Goal: Task Accomplishment & Management: Manage account settings

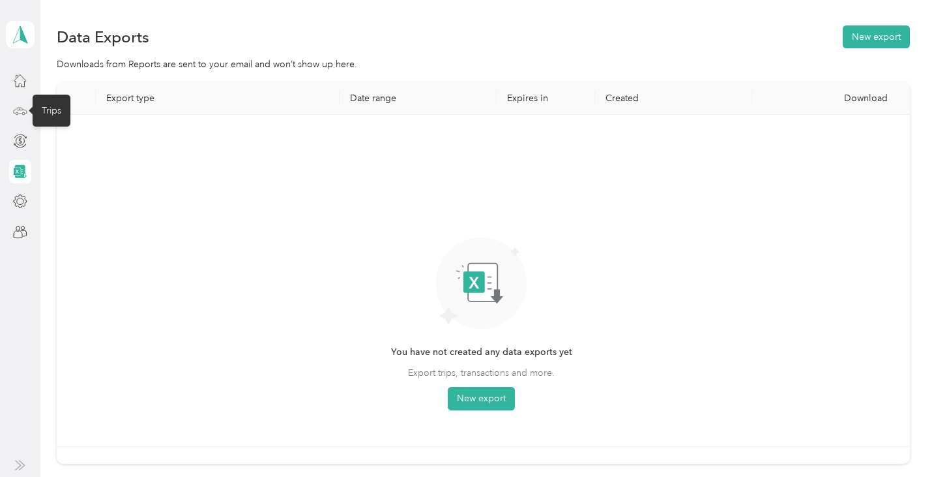
click at [19, 109] on icon at bounding box center [20, 111] width 14 height 14
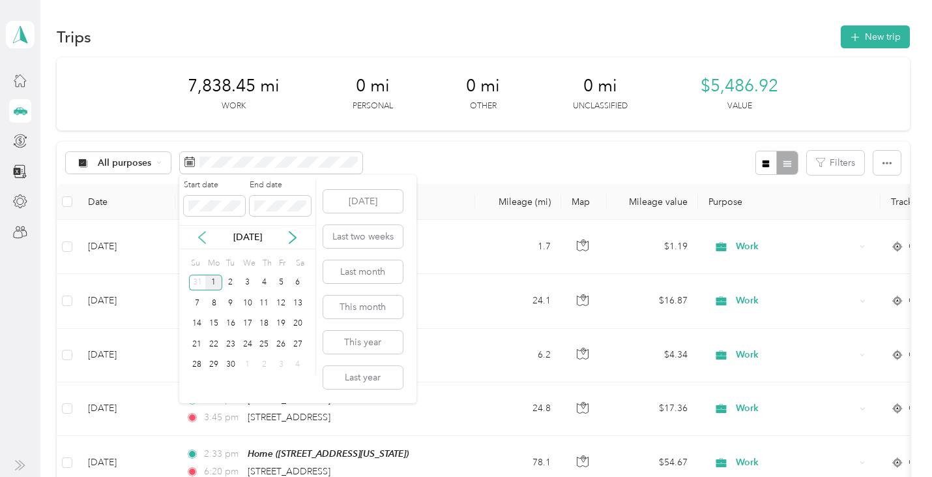
click at [202, 237] on icon at bounding box center [202, 237] width 13 height 13
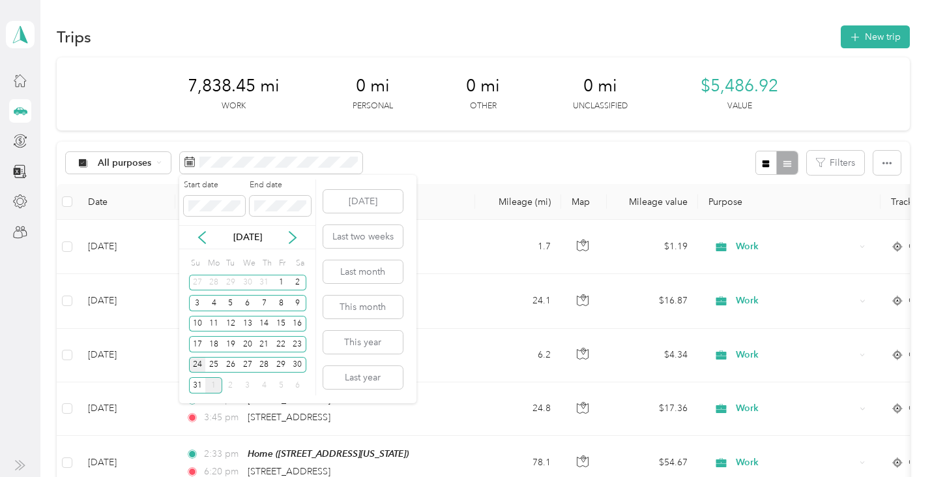
click at [194, 362] on div "24" at bounding box center [197, 365] width 17 height 16
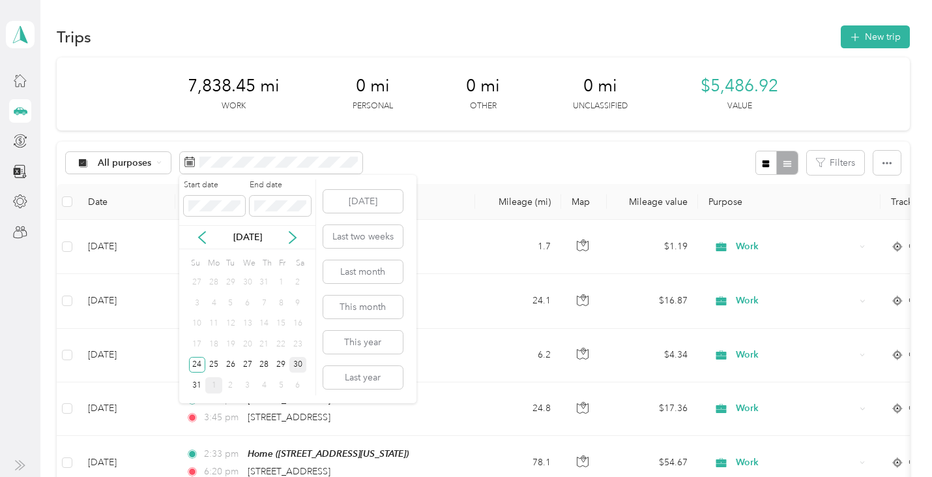
click at [301, 363] on div "30" at bounding box center [298, 365] width 17 height 16
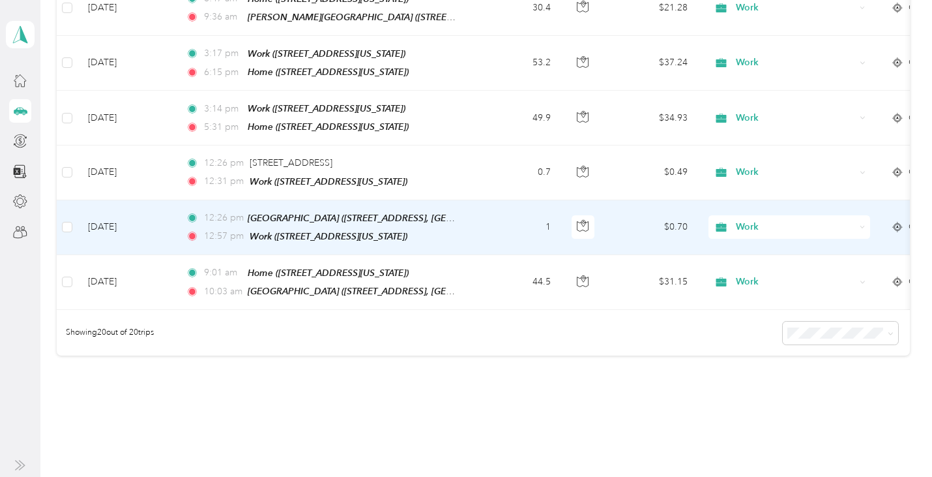
scroll to position [965, 0]
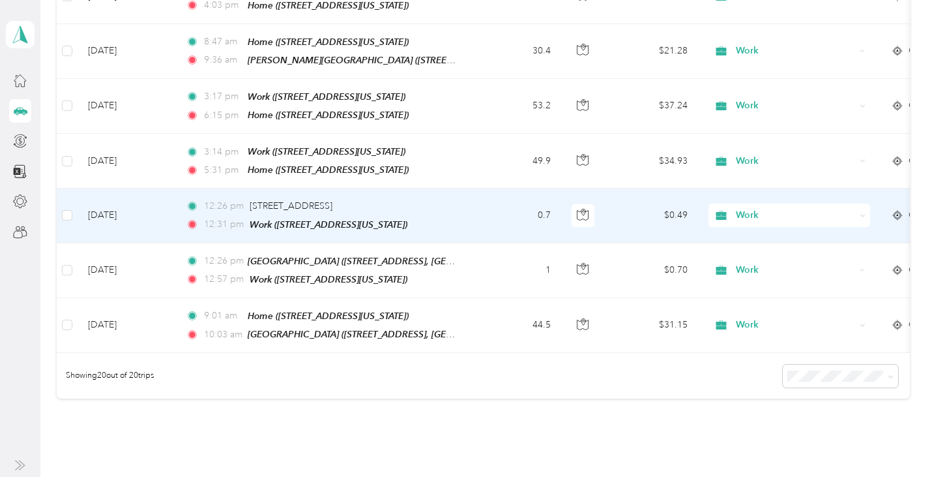
click at [496, 192] on td "0.7" at bounding box center [518, 215] width 86 height 54
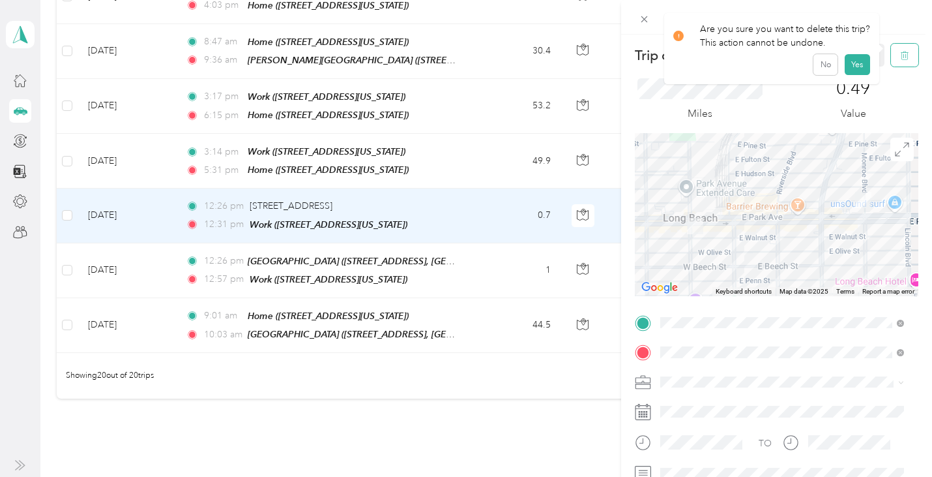
click at [900, 60] on icon "button" at bounding box center [904, 55] width 9 height 9
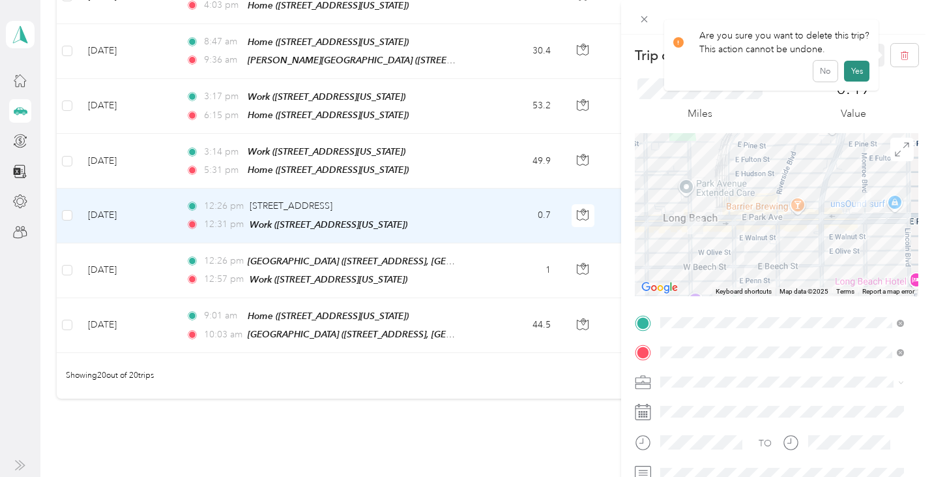
click at [851, 73] on button "Yes" at bounding box center [856, 71] width 25 height 21
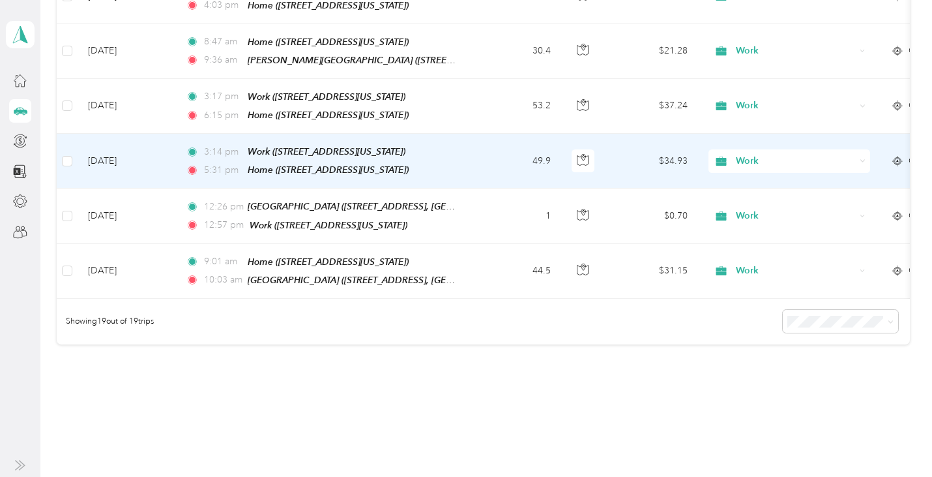
scroll to position [921, 0]
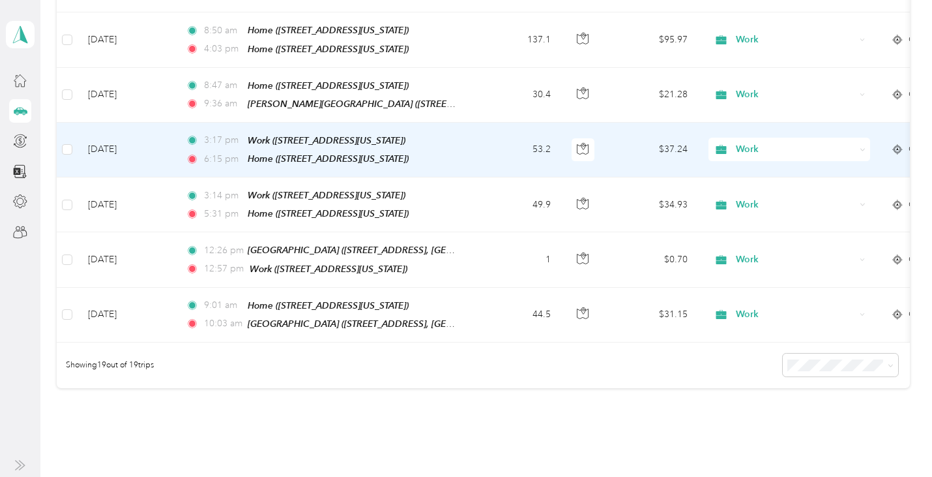
click at [495, 136] on td "53.2" at bounding box center [518, 150] width 86 height 55
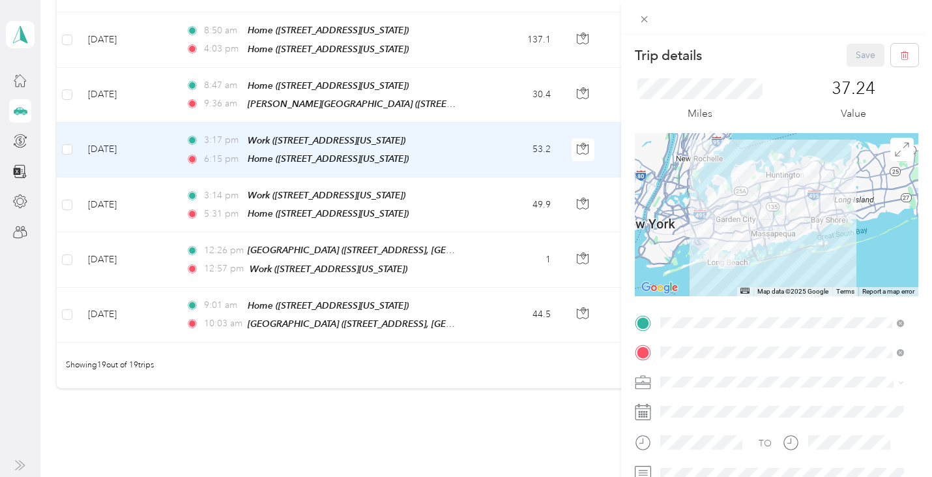
click at [499, 189] on div "Trip details Save This trip cannot be edited because it is either under review,…" at bounding box center [466, 238] width 932 height 477
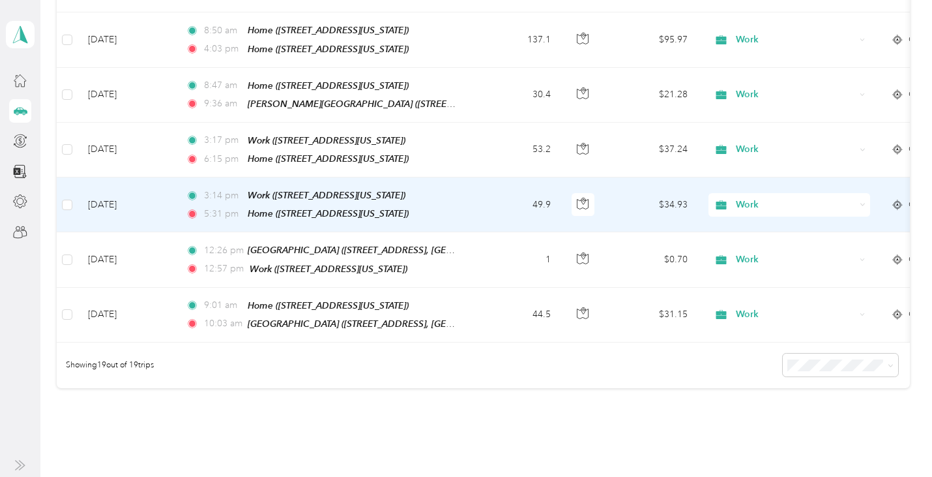
click at [499, 189] on td "49.9" at bounding box center [518, 204] width 86 height 55
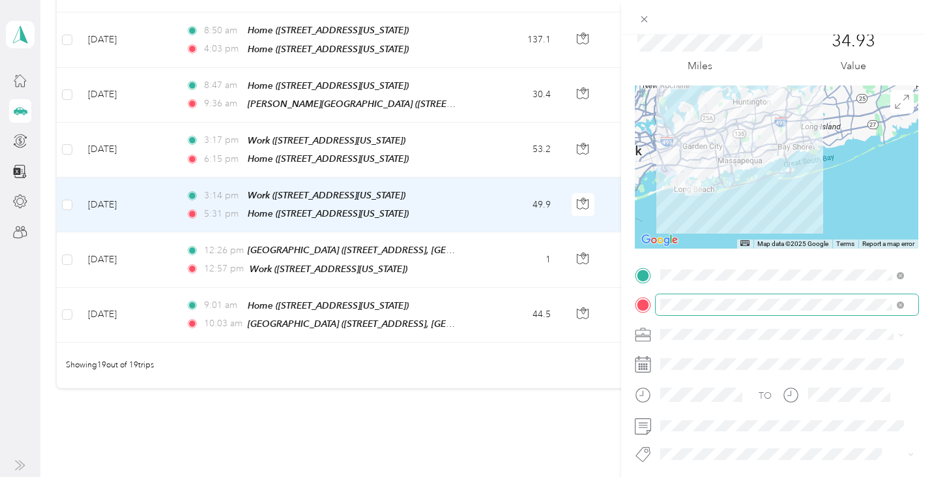
scroll to position [4, 0]
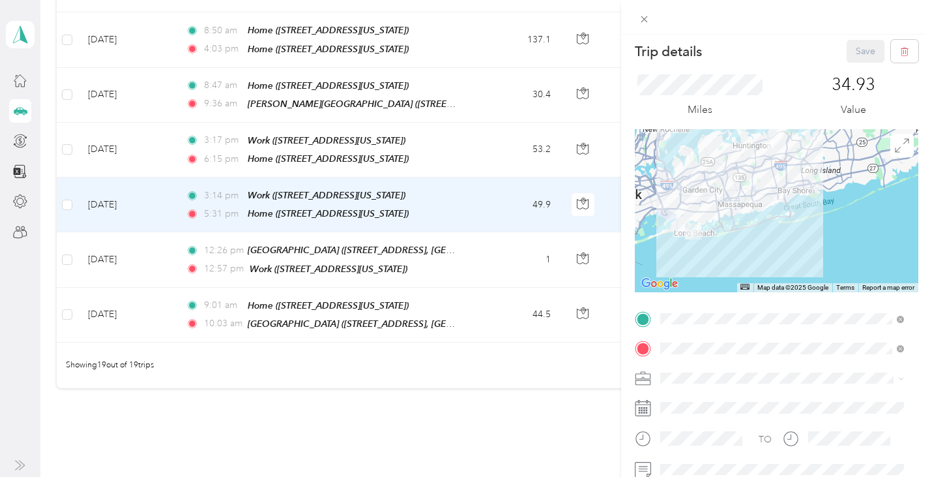
click at [495, 127] on div "Trip details Save This trip cannot be edited because it is either under review,…" at bounding box center [466, 238] width 932 height 477
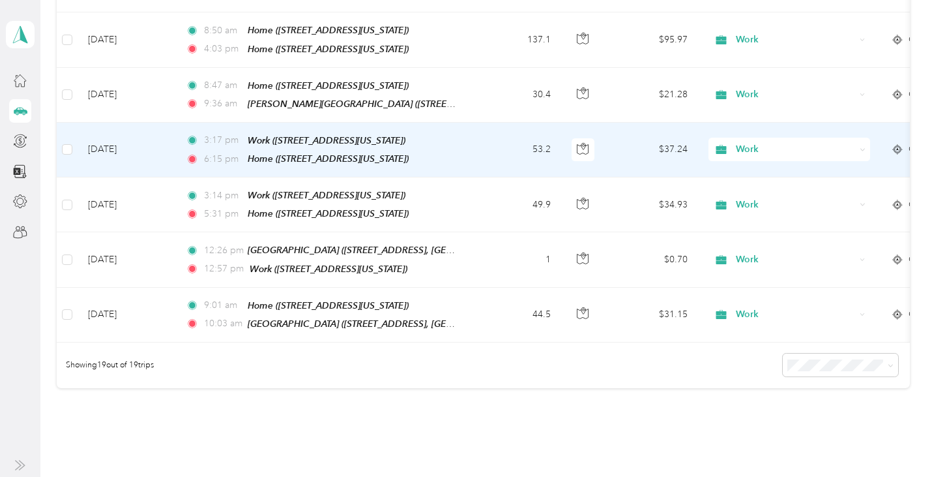
click at [488, 126] on td "53.2" at bounding box center [518, 150] width 86 height 55
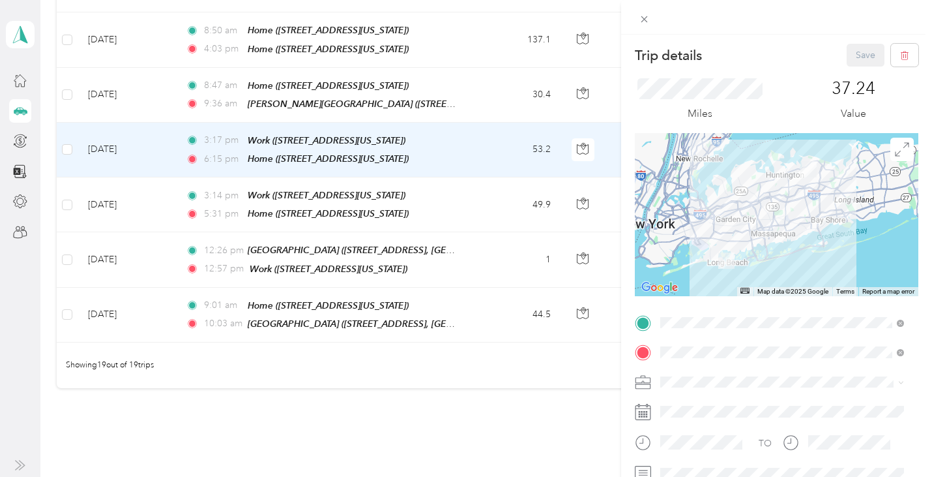
click at [491, 184] on div "Trip details Save This trip cannot be edited because it is either under review,…" at bounding box center [466, 238] width 932 height 477
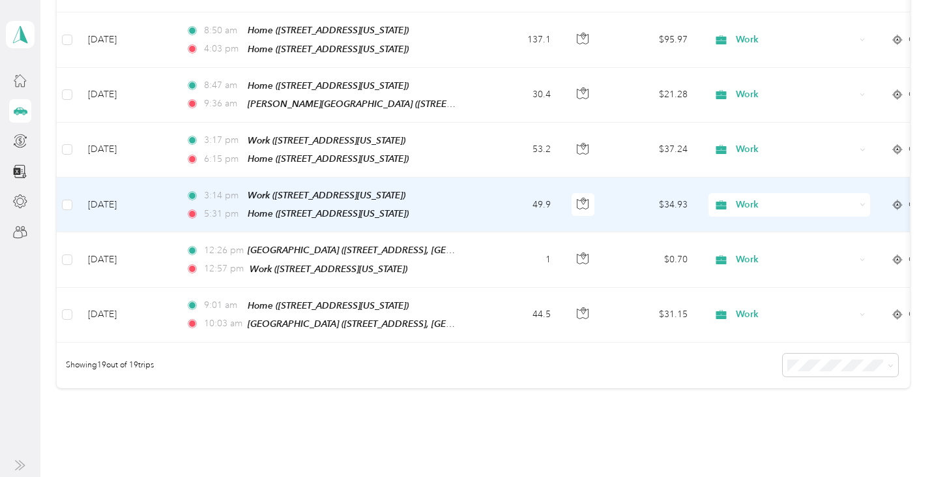
click at [516, 186] on td "49.9" at bounding box center [518, 204] width 86 height 55
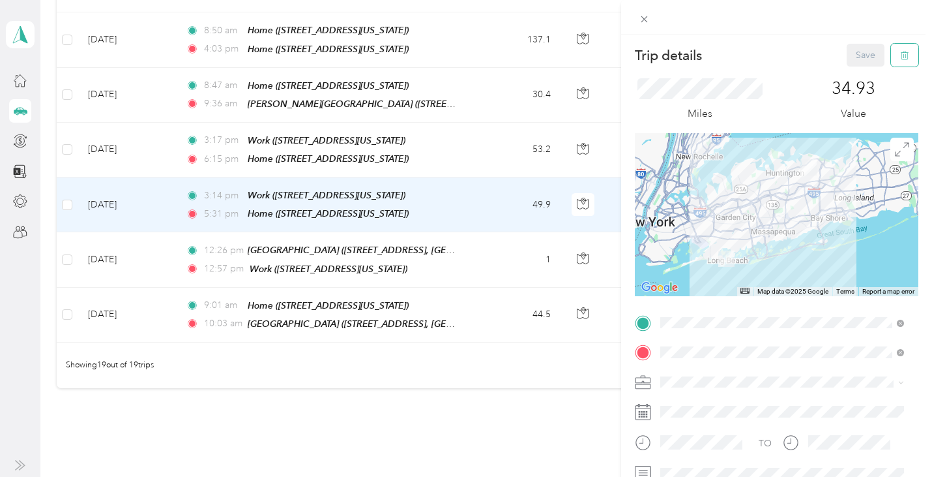
click at [900, 53] on icon "button" at bounding box center [904, 55] width 9 height 9
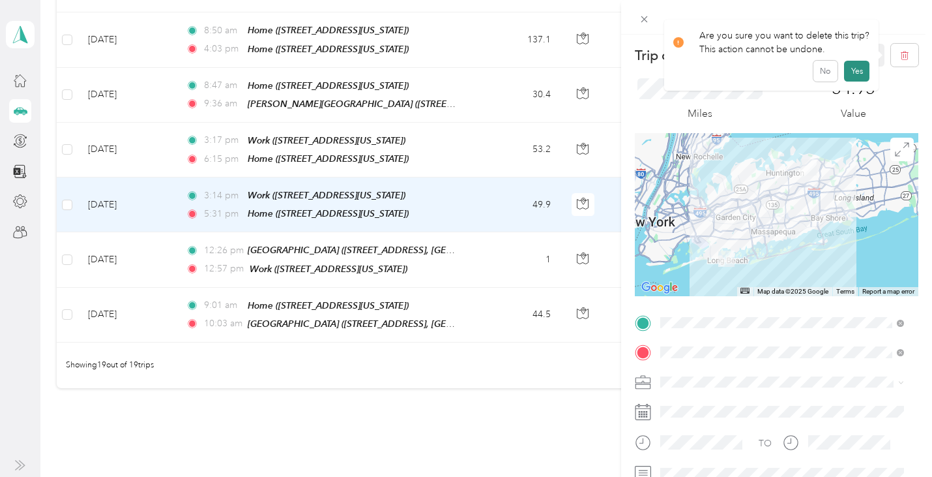
click at [852, 68] on button "Yes" at bounding box center [856, 71] width 25 height 21
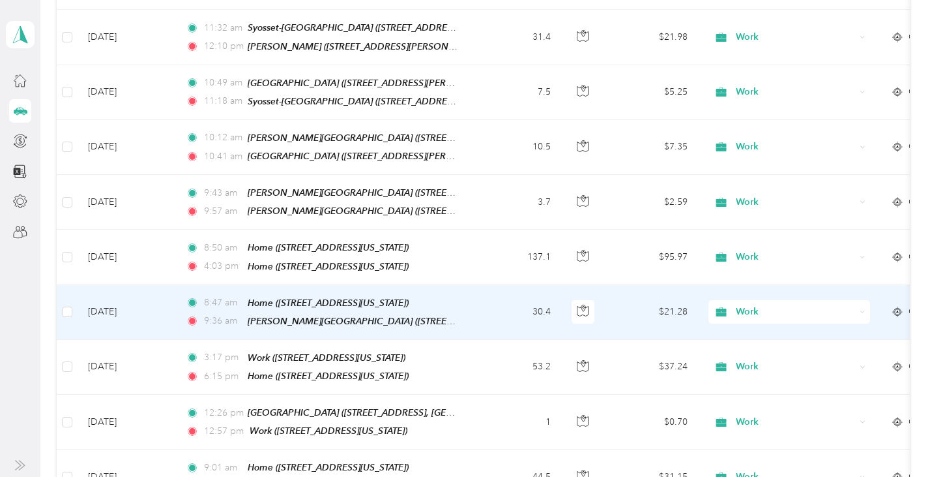
scroll to position [617, 0]
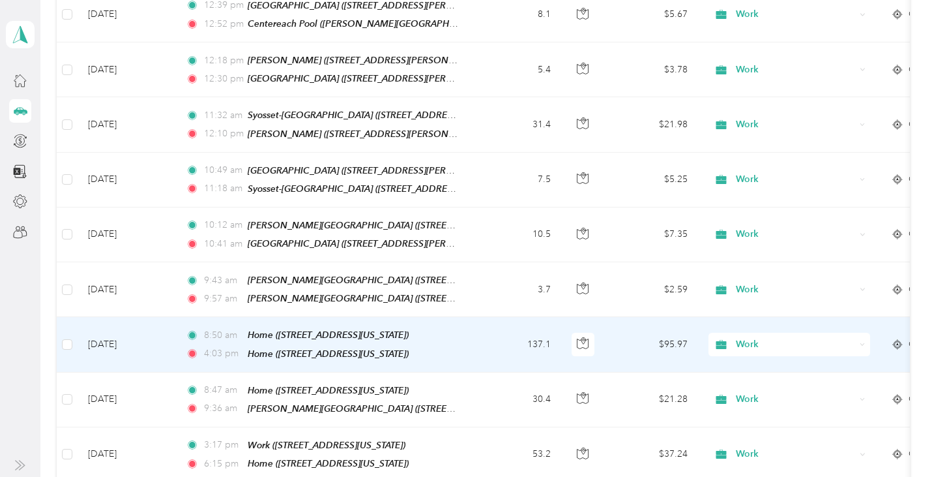
click at [487, 331] on td "137.1" at bounding box center [518, 344] width 86 height 55
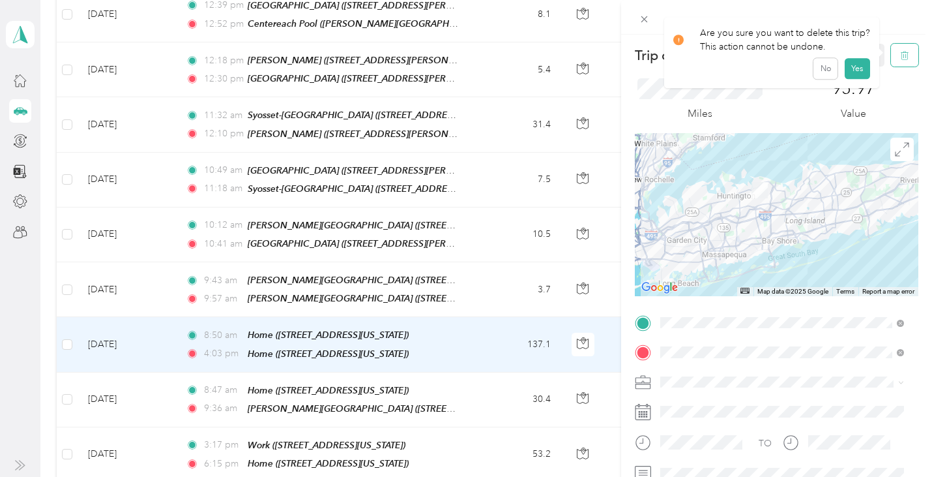
click at [900, 58] on icon "button" at bounding box center [904, 55] width 9 height 9
click at [856, 73] on button "Yes" at bounding box center [856, 71] width 25 height 21
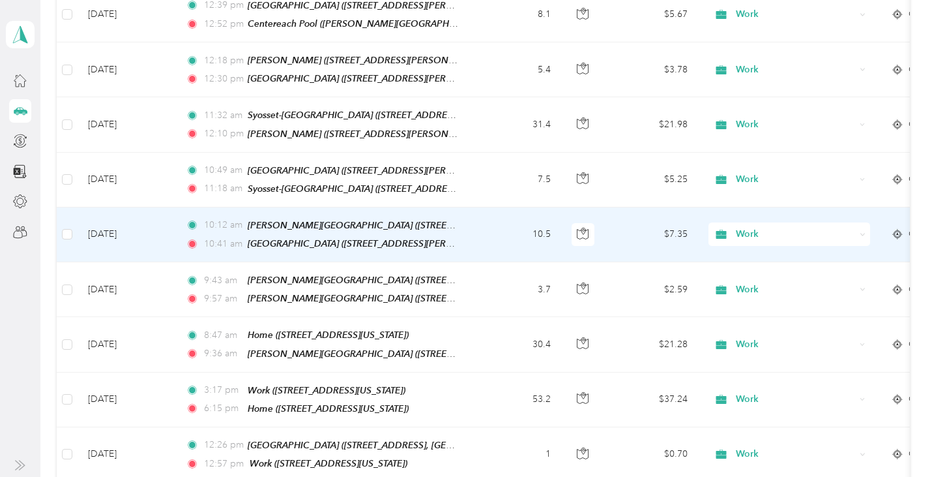
click at [485, 220] on td "10.5" at bounding box center [518, 234] width 86 height 55
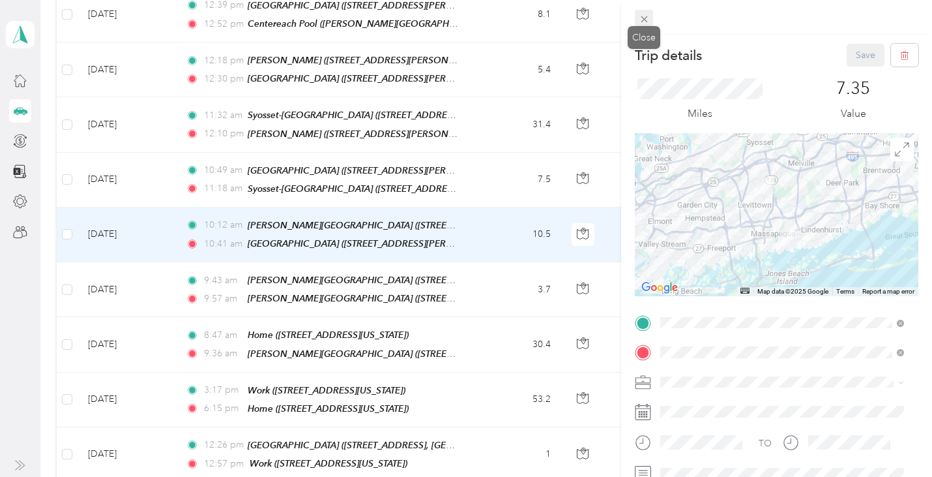
click at [639, 16] on icon at bounding box center [644, 19] width 11 height 11
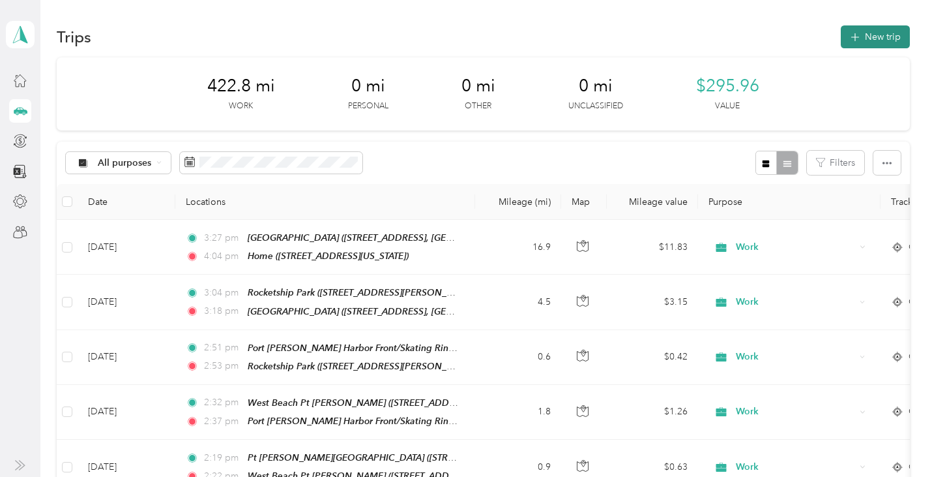
click at [861, 33] on button "New trip" at bounding box center [875, 36] width 69 height 23
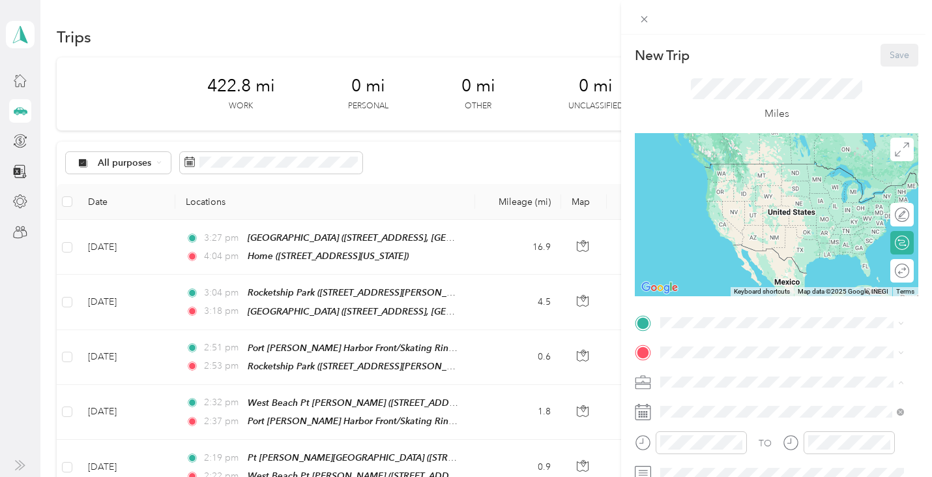
click at [683, 221] on span "Work" at bounding box center [676, 221] width 22 height 11
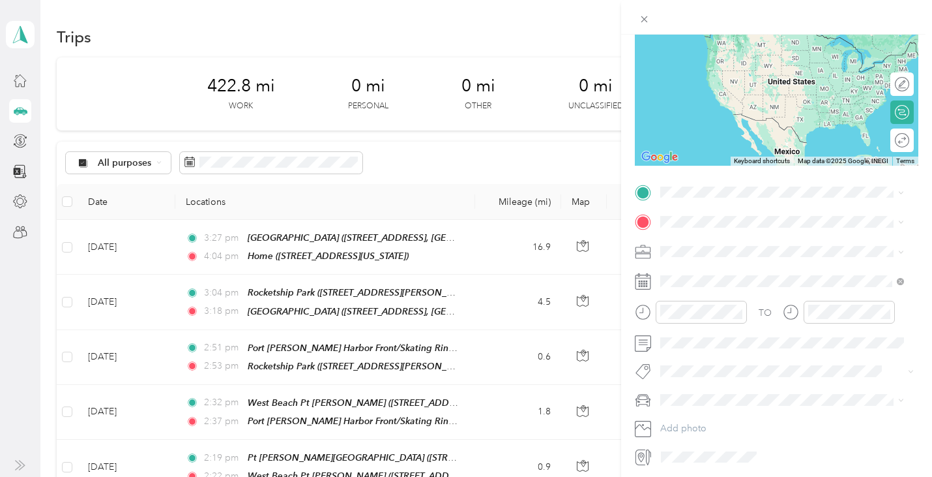
scroll to position [174, 0]
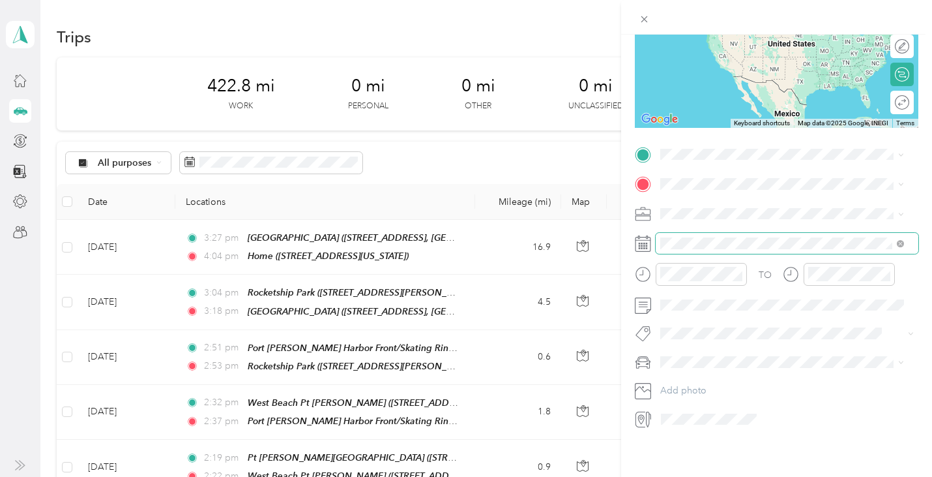
click at [689, 233] on span at bounding box center [787, 243] width 263 height 21
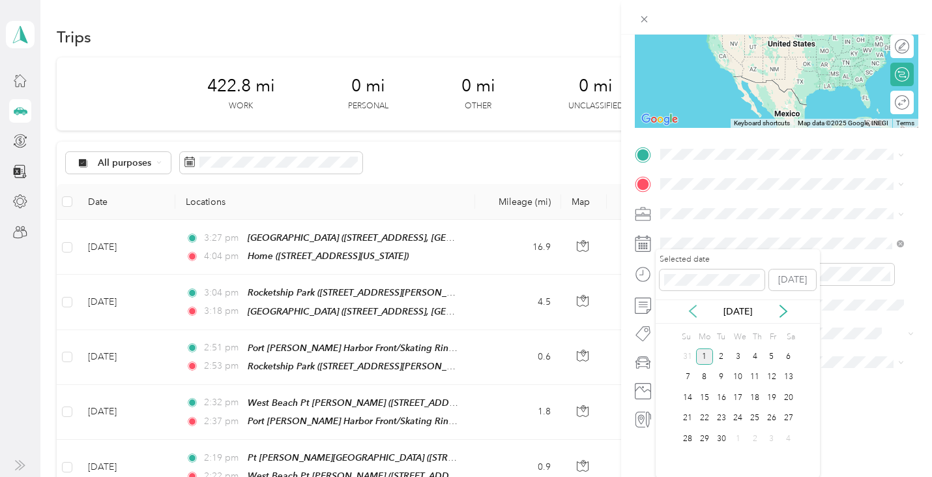
click at [689, 313] on icon at bounding box center [693, 311] width 13 height 13
click at [737, 439] on div "27" at bounding box center [738, 438] width 17 height 16
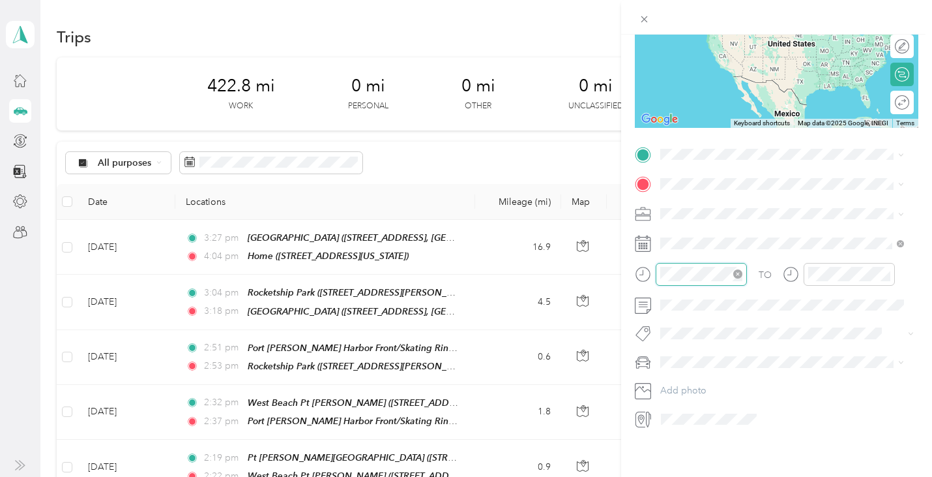
scroll to position [383, 0]
click at [673, 398] on div "10" at bounding box center [674, 401] width 31 height 18
click at [709, 348] on div "43" at bounding box center [711, 351] width 31 height 18
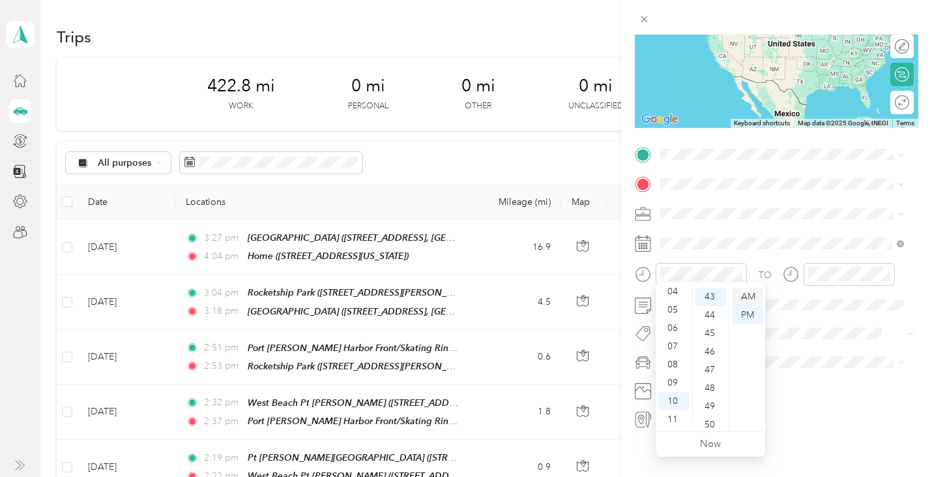
click at [747, 298] on div "AM" at bounding box center [747, 297] width 31 height 18
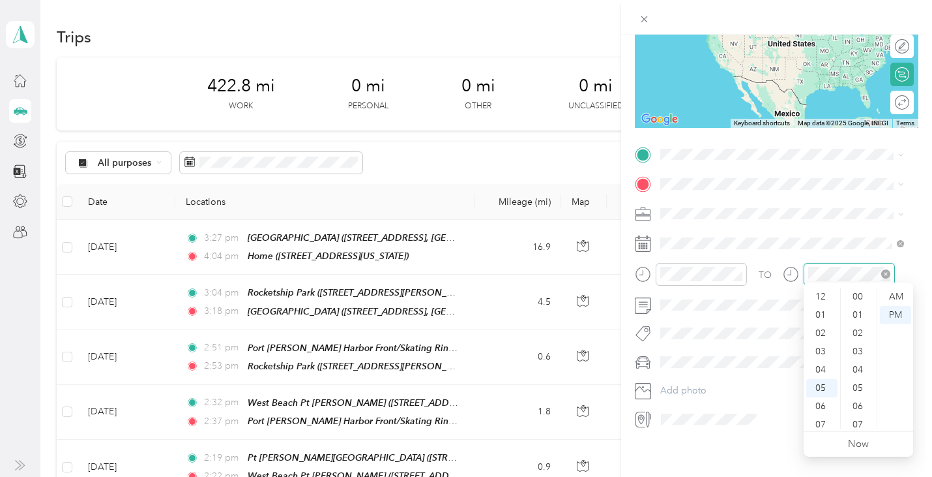
scroll to position [78, 0]
click at [822, 402] on div "10" at bounding box center [822, 401] width 31 height 18
click at [856, 344] on div "45" at bounding box center [859, 344] width 31 height 18
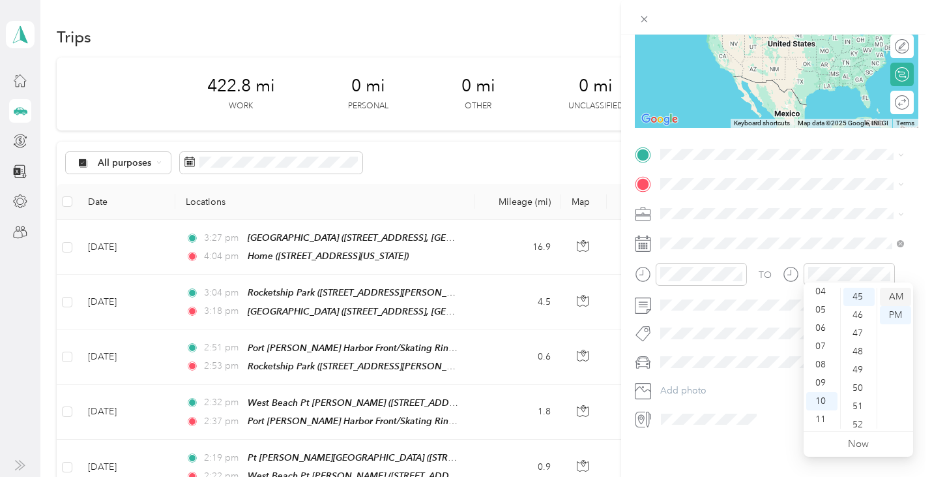
click at [897, 294] on div "AM" at bounding box center [895, 297] width 31 height 18
click at [722, 330] on div "[GEOGRAPHIC_DATA] [STREET_ADDRESS][GEOGRAPHIC_DATA][PERSON_NAME], [US_STATE], […" at bounding box center [792, 303] width 215 height 55
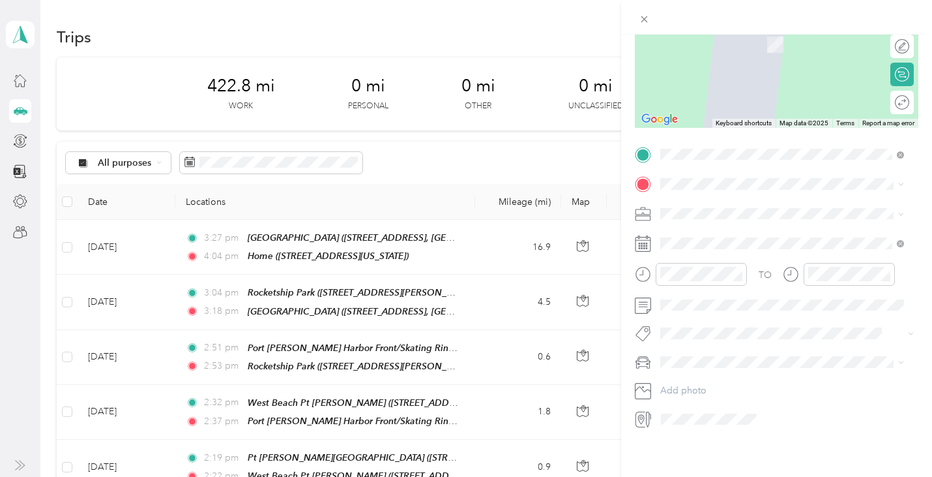
click at [717, 306] on div "[GEOGRAPHIC_DATA]-[GEOGRAPHIC_DATA] [STREET_ADDRESS][US_STATE][US_STATE]" at bounding box center [783, 291] width 197 height 27
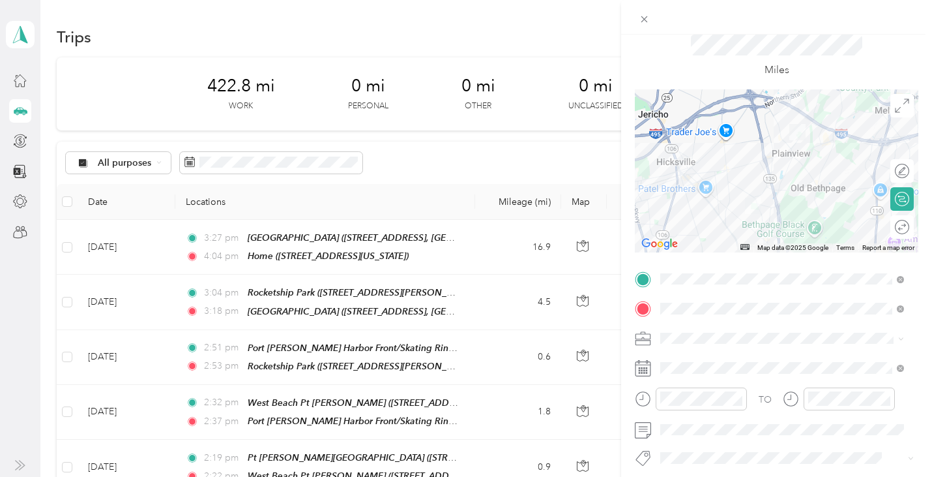
scroll to position [0, 0]
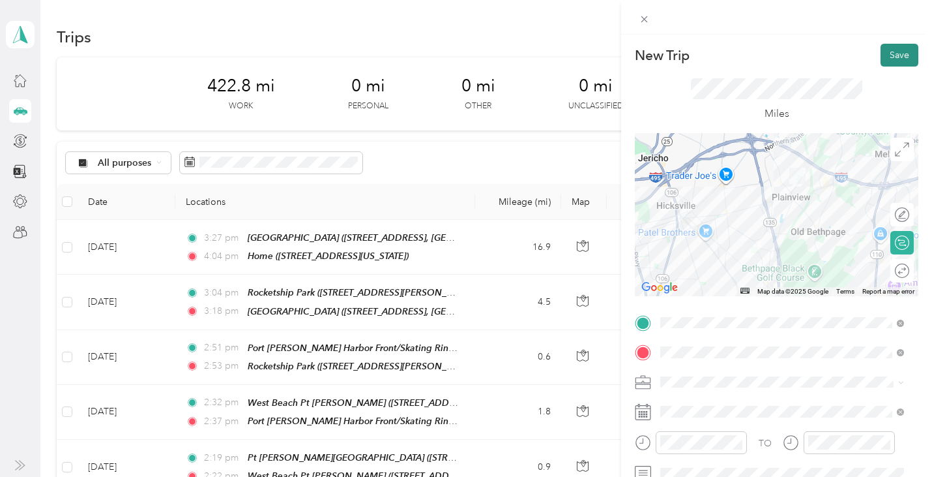
click at [892, 54] on button "Save" at bounding box center [900, 55] width 38 height 23
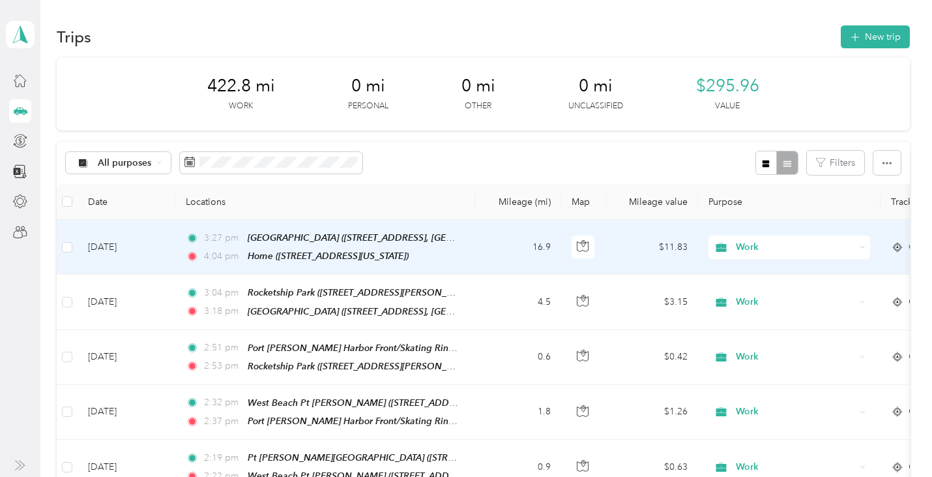
scroll to position [44, 0]
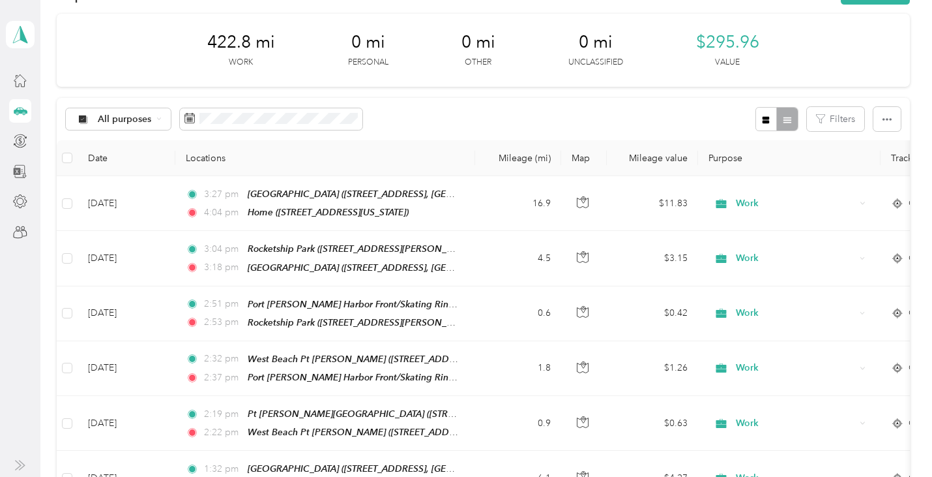
click at [19, 168] on icon at bounding box center [17, 171] width 7 height 7
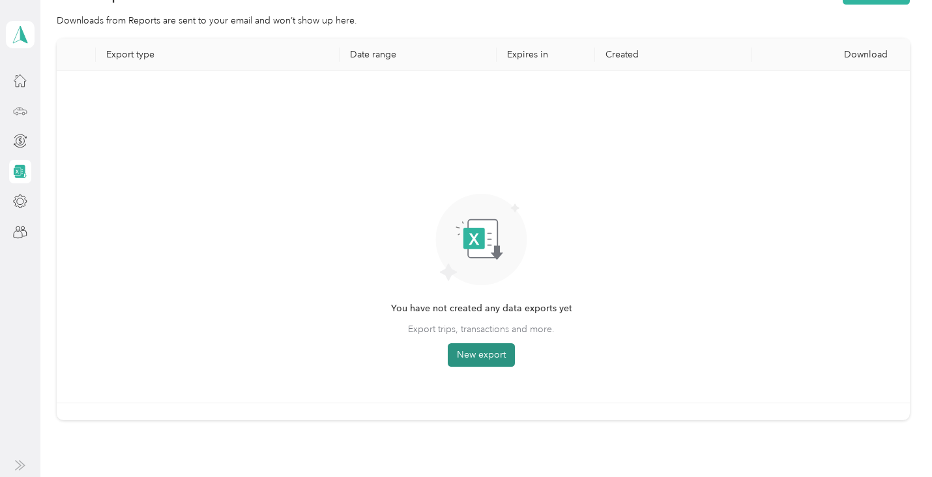
click at [486, 354] on button "New export" at bounding box center [481, 354] width 67 height 23
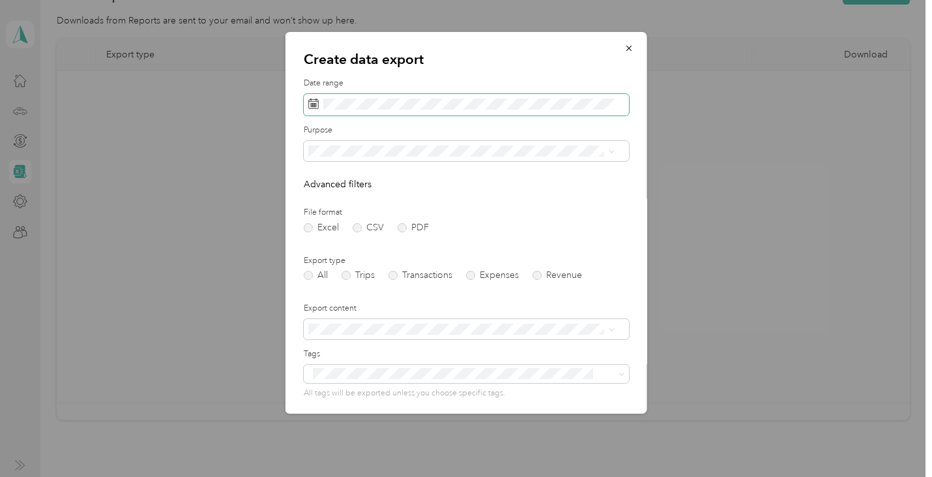
click at [348, 97] on span at bounding box center [466, 105] width 325 height 22
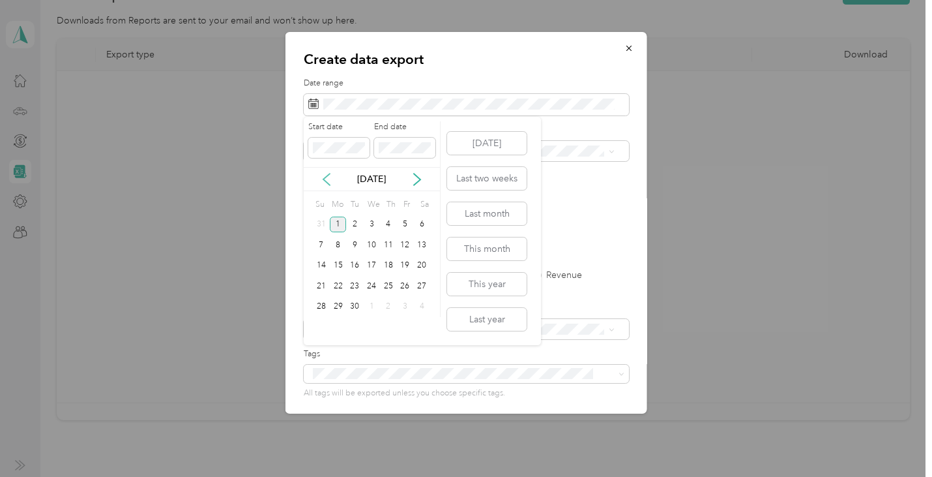
click at [329, 180] on icon at bounding box center [326, 179] width 13 height 13
click at [321, 306] on div "24" at bounding box center [321, 307] width 17 height 16
click at [423, 306] on div "30" at bounding box center [421, 307] width 17 height 16
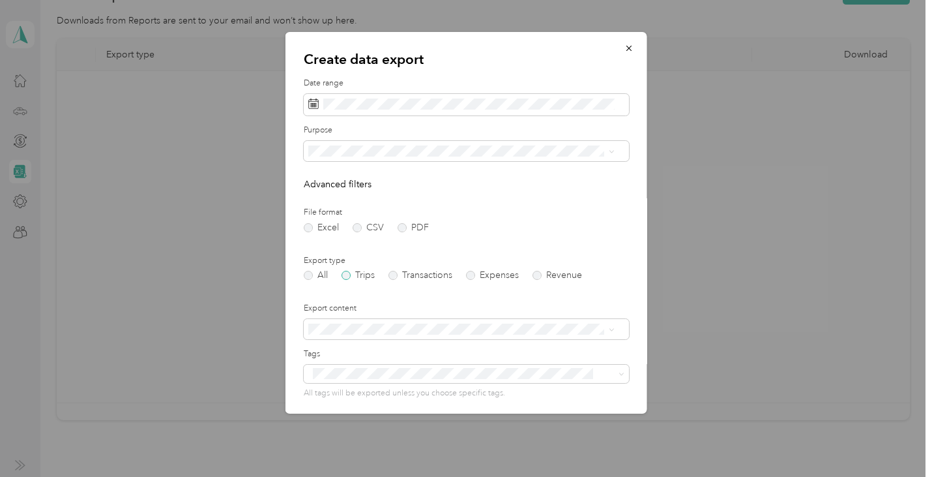
click at [346, 273] on label "Trips" at bounding box center [358, 275] width 33 height 9
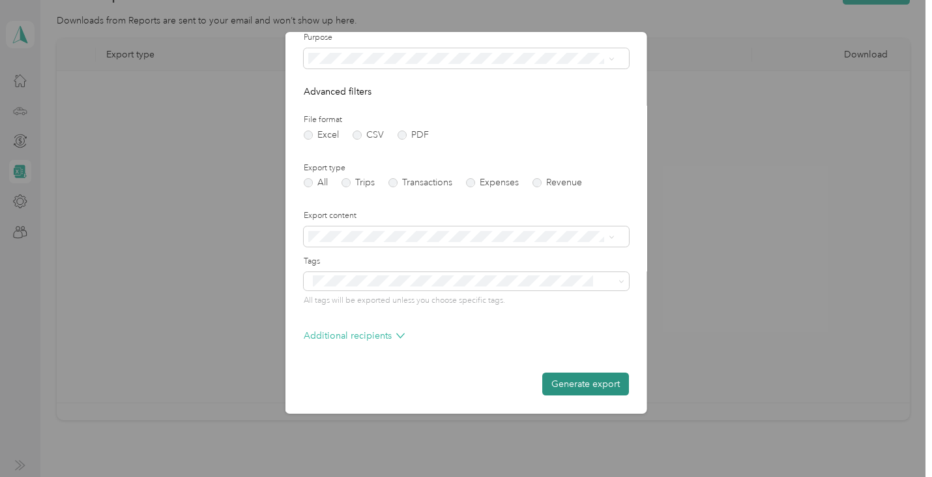
click at [559, 384] on button "Generate export" at bounding box center [586, 383] width 87 height 23
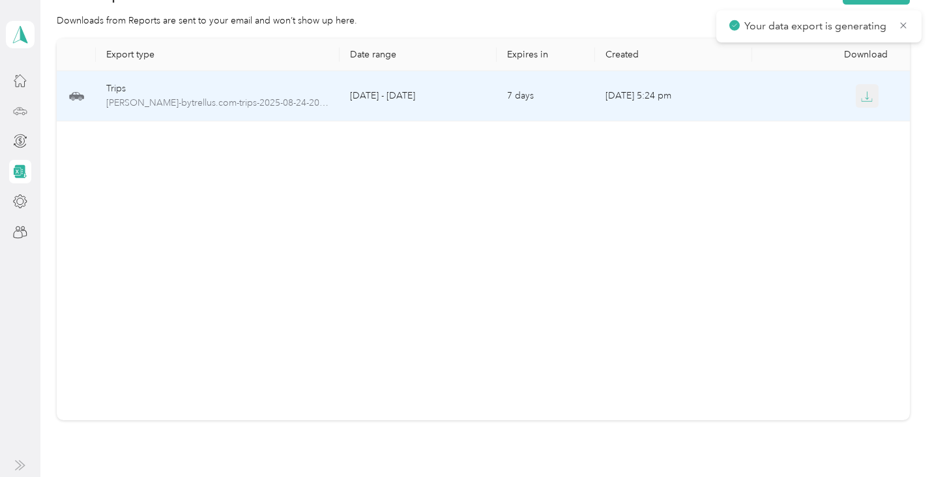
click at [861, 99] on icon "button" at bounding box center [867, 97] width 12 height 12
